Goal: Information Seeking & Learning: Learn about a topic

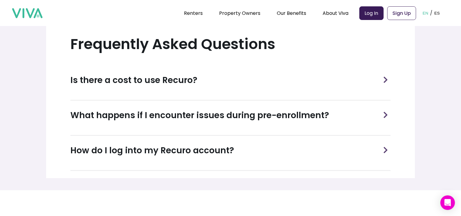
scroll to position [243, 0]
click at [165, 83] on h3 "Is there a cost to use Recuro?" at bounding box center [133, 80] width 127 height 13
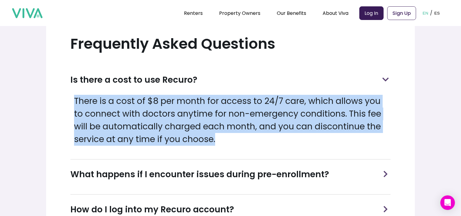
drag, startPoint x: 243, startPoint y: 144, endPoint x: 57, endPoint y: 105, distance: 189.9
click at [57, 105] on section "Frequently Asked Questions Is there a cost to use Recuro? There is a cost of $8…" at bounding box center [230, 131] width 369 height 213
copy p "There is a cost of $8 per month for access to 24/7 care, which allows you to co…"
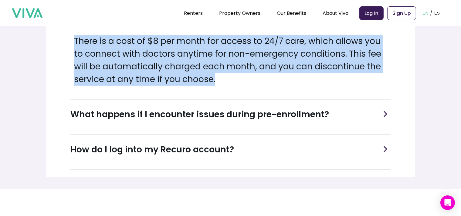
scroll to position [304, 0]
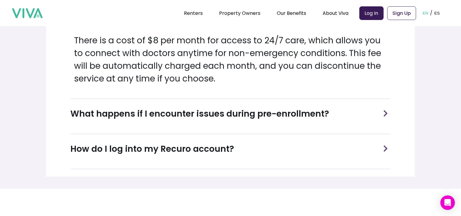
click at [164, 118] on h3 "What happens if I encounter issues during pre-enrollment?" at bounding box center [199, 114] width 259 height 13
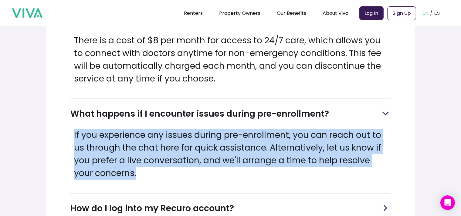
drag, startPoint x: 115, startPoint y: 172, endPoint x: 66, endPoint y: 139, distance: 59.3
click at [66, 139] on section "Frequently Asked Questions Is there a cost to use Recuro? There is a cost of $8…" at bounding box center [230, 100] width 369 height 273
copy p "If you experience any issues during pre-enrollment, you can reach out to us thr…"
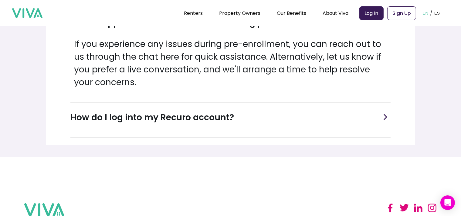
click at [176, 114] on h3 "How do I log into my Recuro account?" at bounding box center [152, 117] width 164 height 13
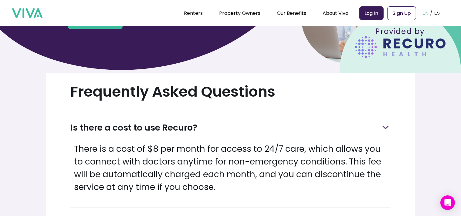
scroll to position [43, 0]
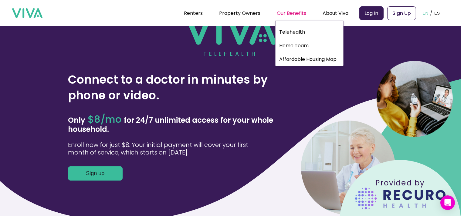
click at [293, 11] on div "Our Benefits" at bounding box center [291, 12] width 29 height 15
click at [299, 29] on link "Telehealth" at bounding box center [310, 31] width 68 height 11
